Goal: Check status: Check status

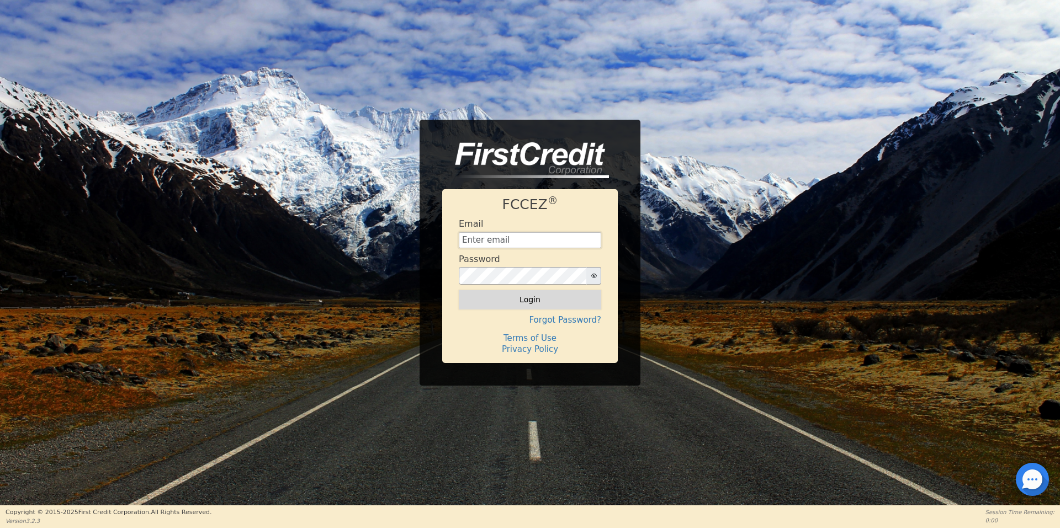
type input "[EMAIL_ADDRESS][DOMAIN_NAME]"
click at [515, 301] on button "Login" at bounding box center [530, 299] width 142 height 19
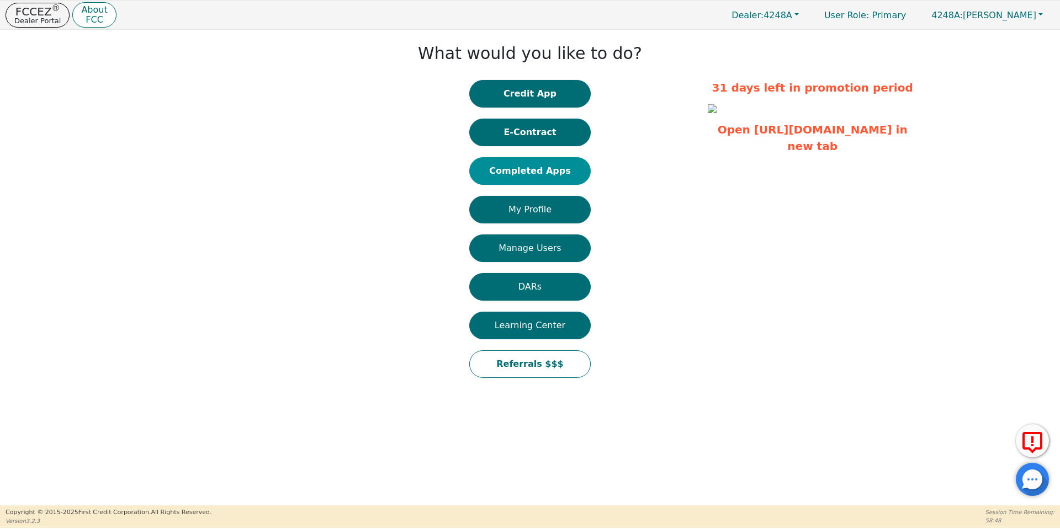
click at [558, 173] on button "Completed Apps" at bounding box center [529, 171] width 121 height 28
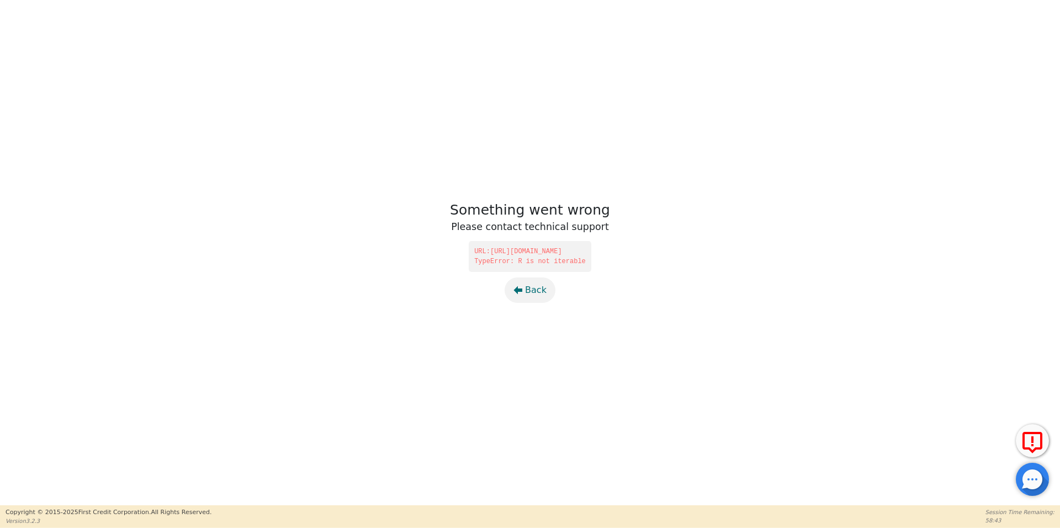
click at [538, 291] on span "Back" at bounding box center [536, 290] width 22 height 13
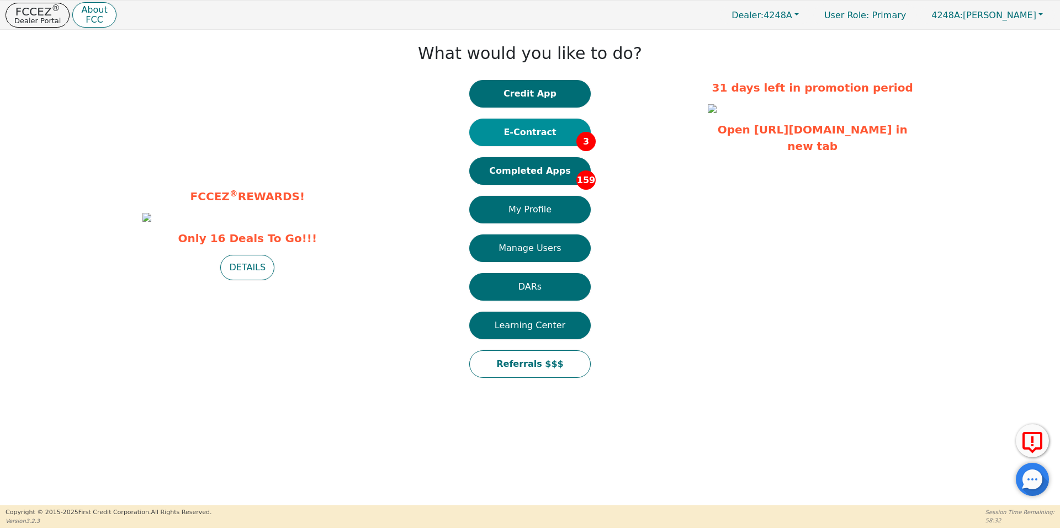
click at [551, 138] on button "E-Contract 3" at bounding box center [529, 133] width 121 height 28
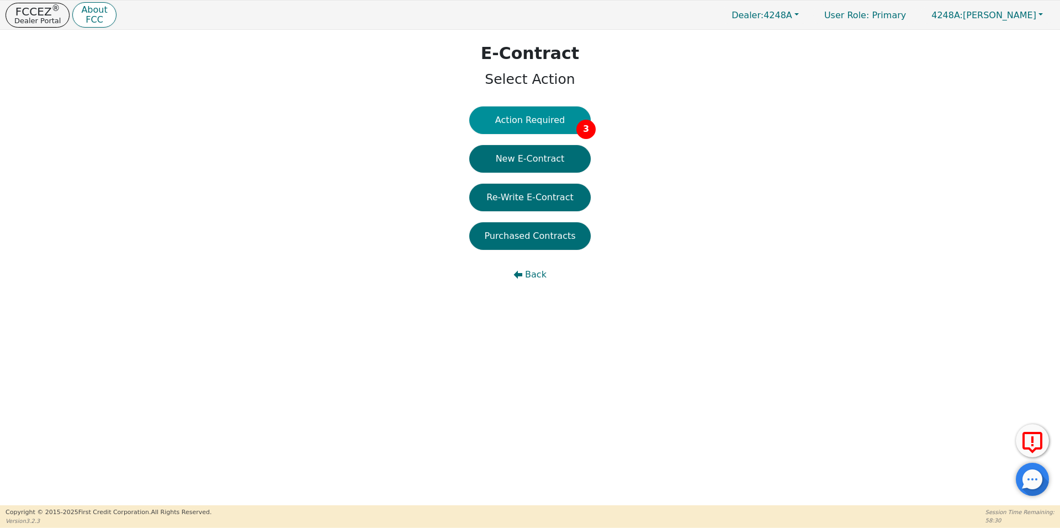
click at [539, 127] on button "Action Required 3" at bounding box center [529, 121] width 121 height 28
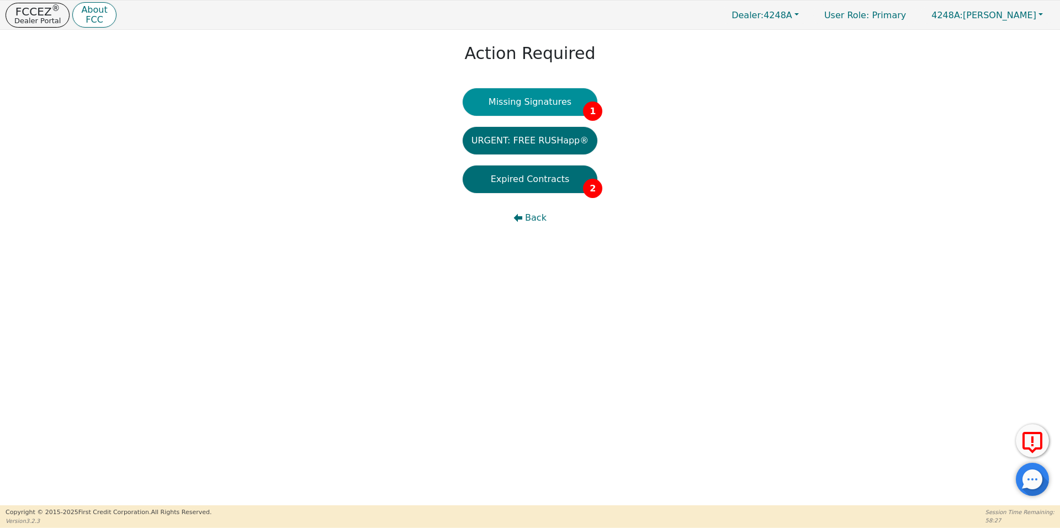
click at [542, 112] on button "Missing Signatures 1" at bounding box center [530, 102] width 135 height 28
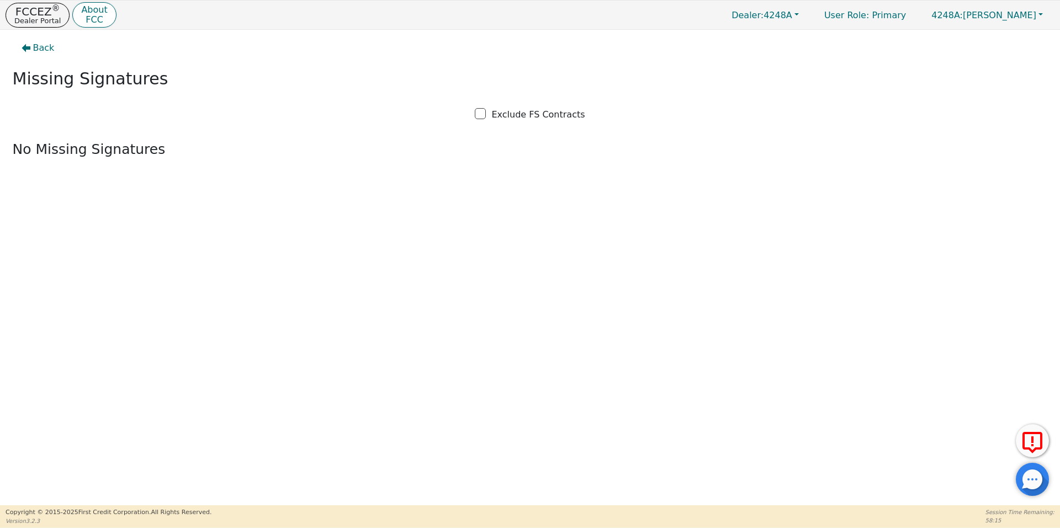
click at [450, 207] on div "Back Missing Signatures Exclude FS Contracts No Missing Signatures" at bounding box center [530, 268] width 1060 height 476
click at [36, 13] on p "FCCEZ ®" at bounding box center [37, 11] width 46 height 11
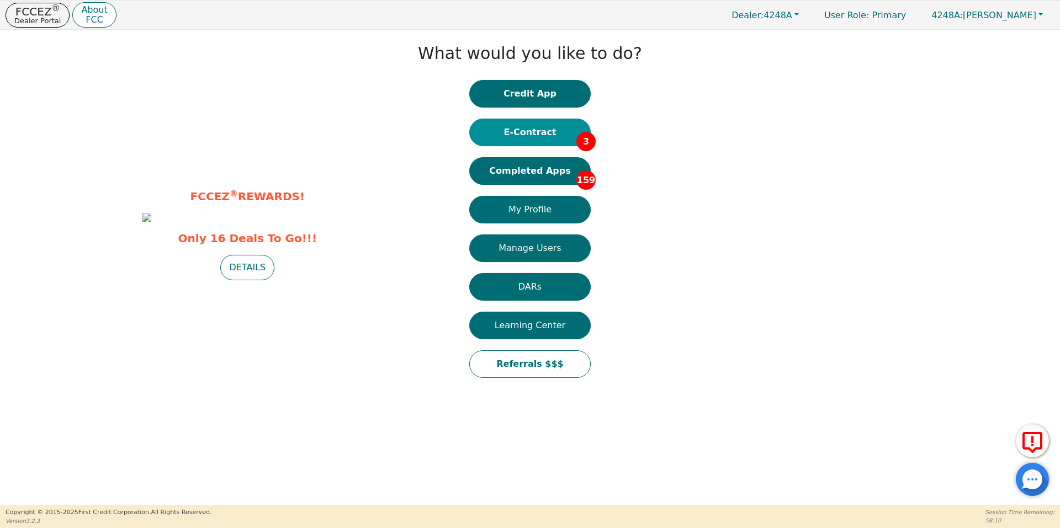
click at [570, 141] on button "E-Contract 3" at bounding box center [529, 133] width 121 height 28
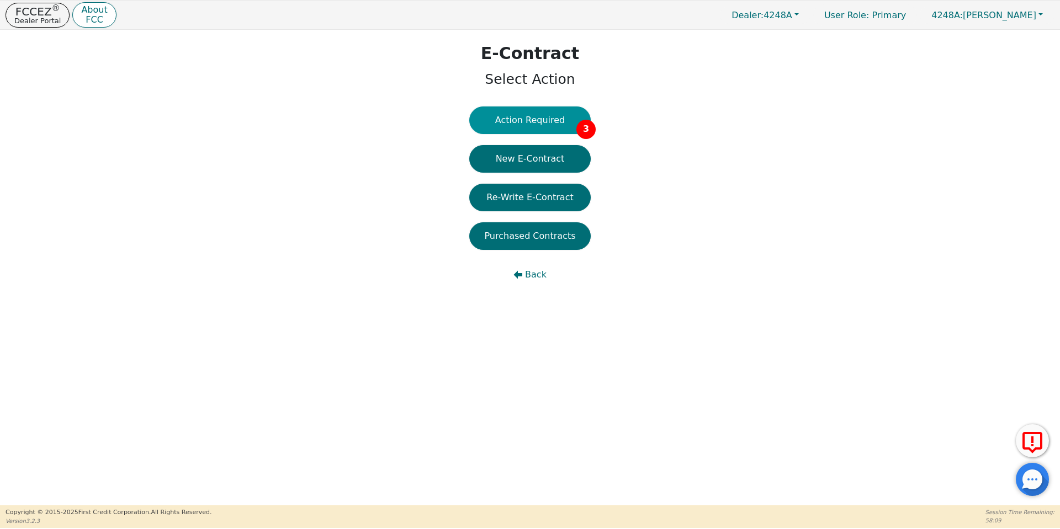
click at [540, 129] on button "Action Required 3" at bounding box center [529, 121] width 121 height 28
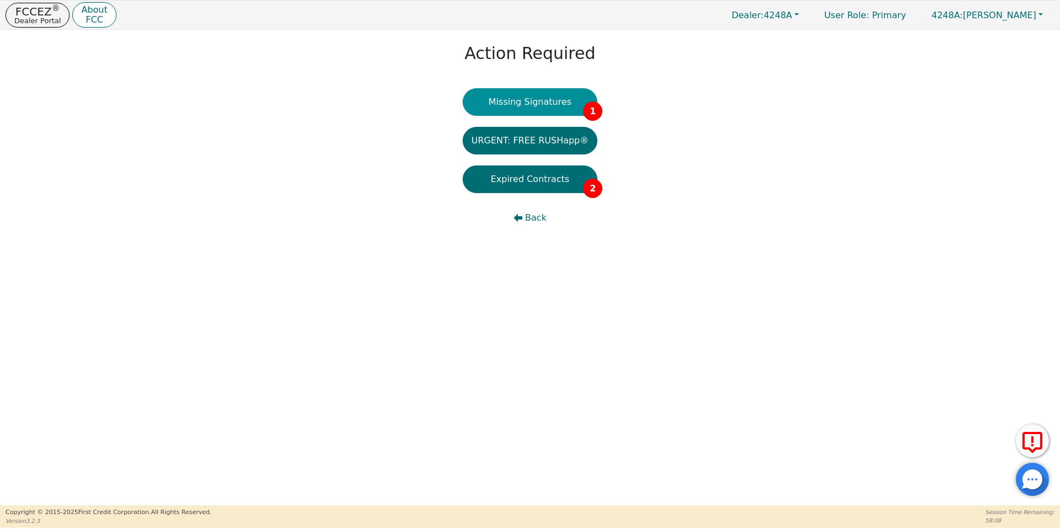
click at [525, 97] on button "Missing Signatures 1" at bounding box center [530, 102] width 135 height 28
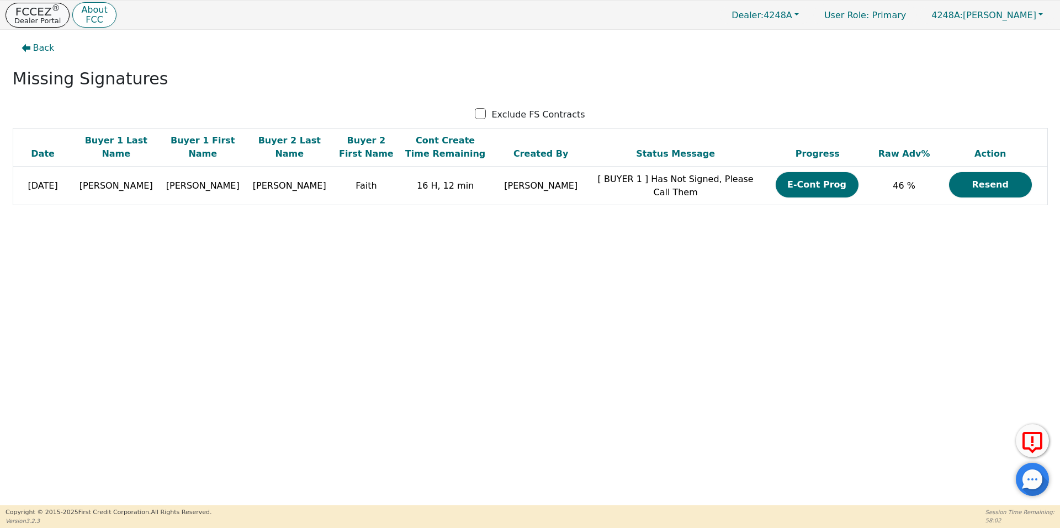
click at [23, 23] on p "Dealer Portal" at bounding box center [37, 20] width 46 height 7
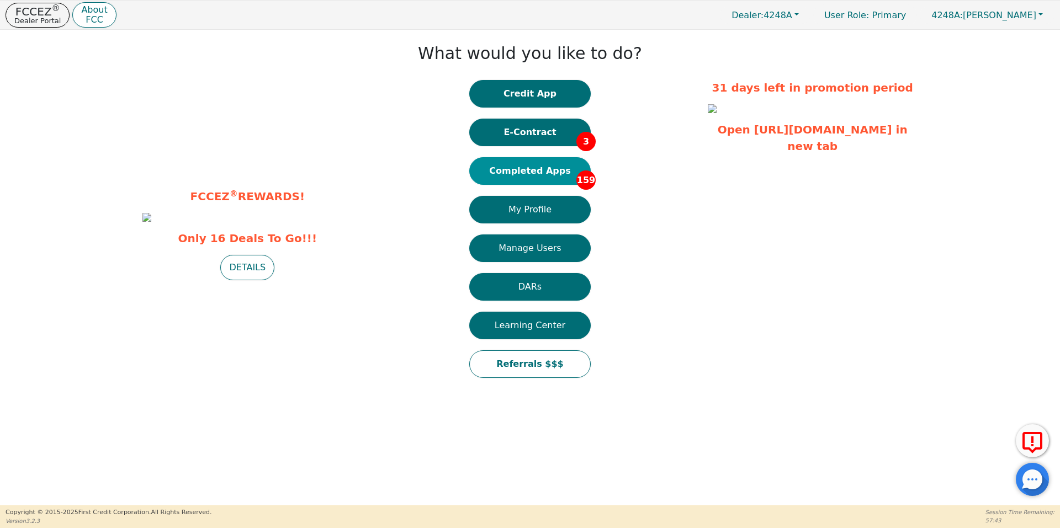
click at [529, 173] on button "Completed Apps 159" at bounding box center [529, 171] width 121 height 28
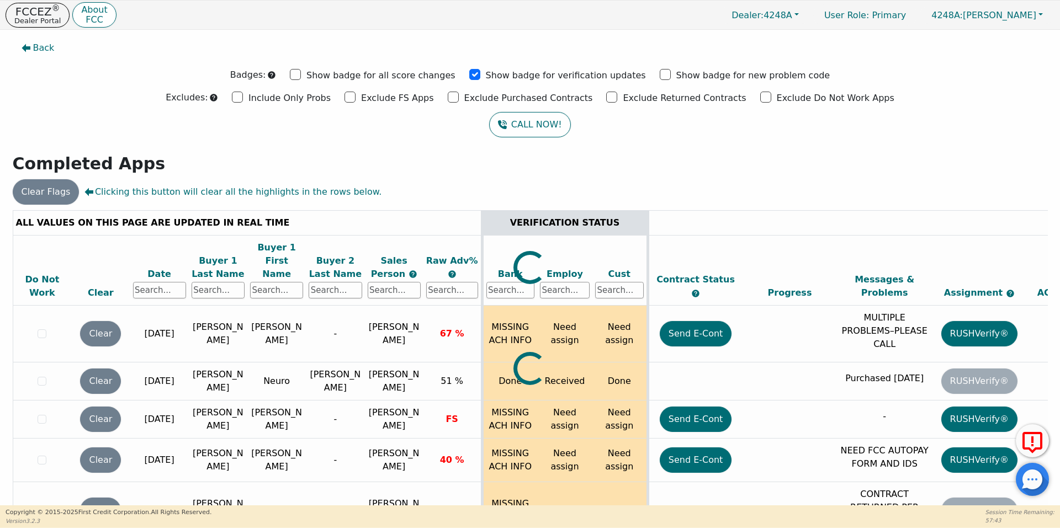
click at [206, 210] on div at bounding box center [530, 210] width 1035 height 0
click at [206, 282] on input "text" at bounding box center [218, 290] width 53 height 17
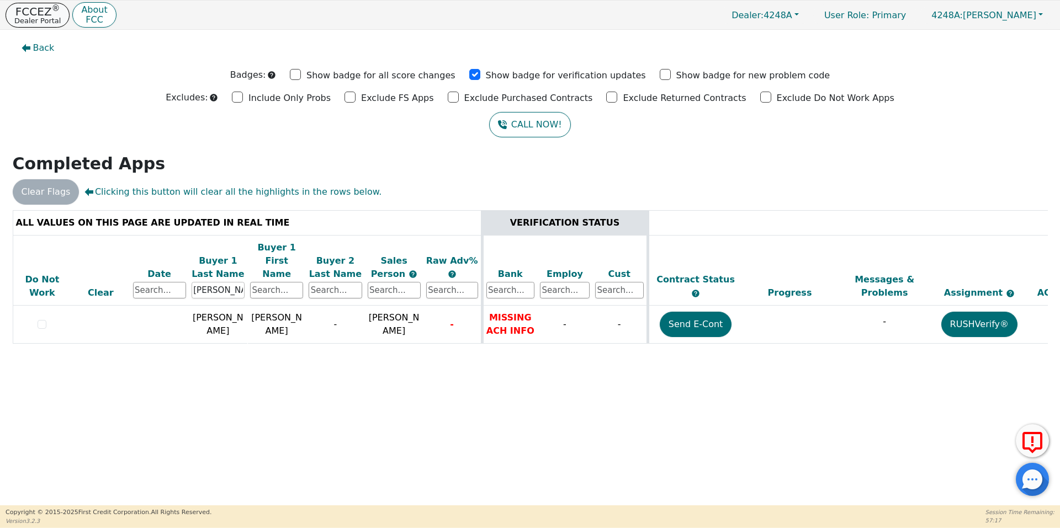
type input "[PERSON_NAME]"
click at [39, 7] on p "FCCEZ ®" at bounding box center [37, 11] width 46 height 11
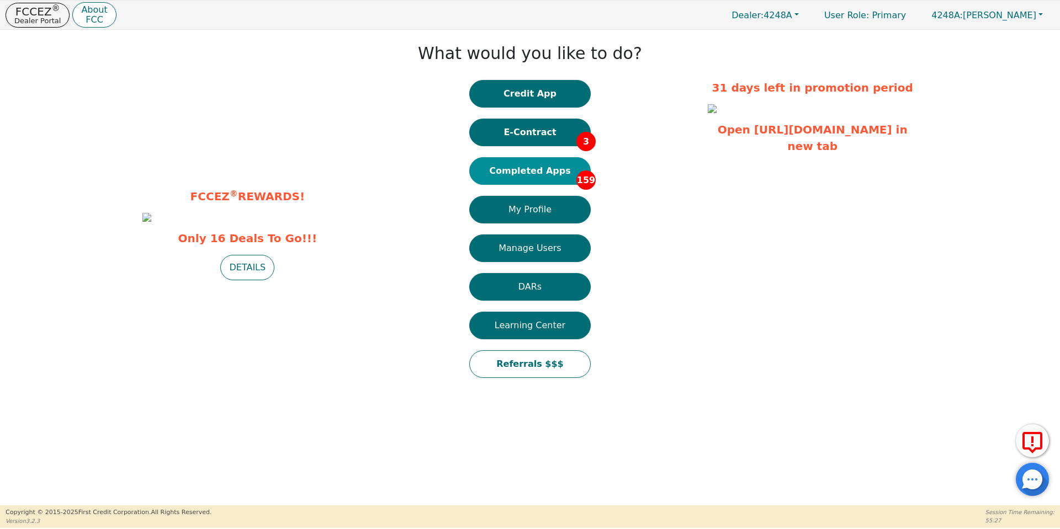
click at [550, 168] on button "Completed Apps 159" at bounding box center [529, 171] width 121 height 28
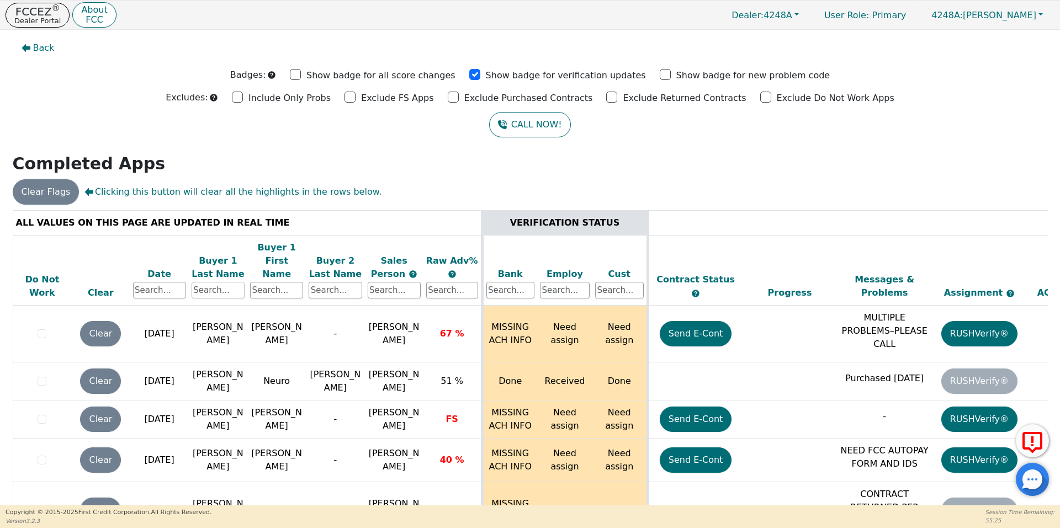
click at [224, 282] on input "text" at bounding box center [218, 290] width 53 height 17
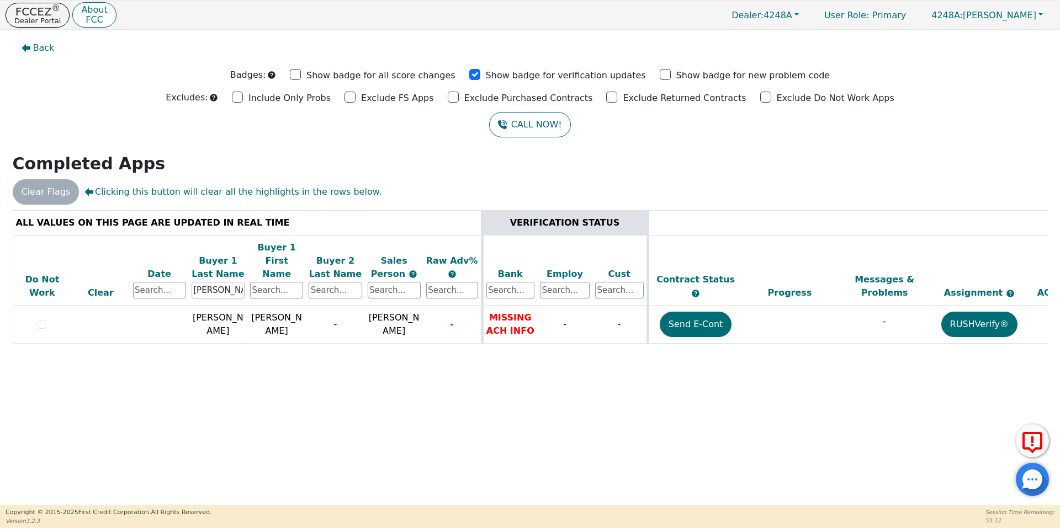
type input "[PERSON_NAME]"
